Goal: Information Seeking & Learning: Check status

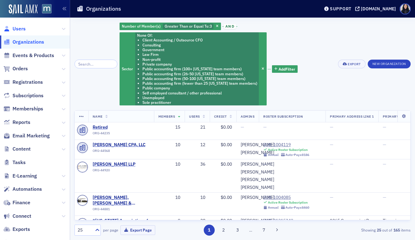
click at [24, 29] on span "Users" at bounding box center [19, 28] width 13 height 7
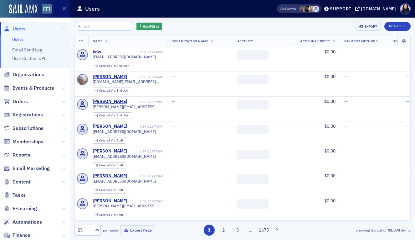
click at [86, 25] on input "search" at bounding box center [105, 26] width 60 height 9
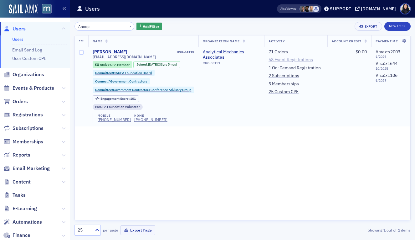
type input "Anoop"
click at [280, 60] on link "58 Event Registrations" at bounding box center [291, 60] width 44 height 6
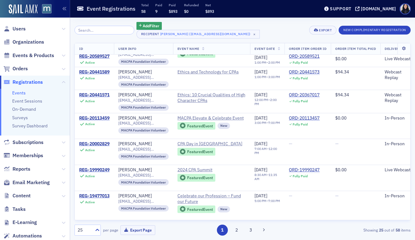
scroll to position [189, 0]
